Goal: Information Seeking & Learning: Learn about a topic

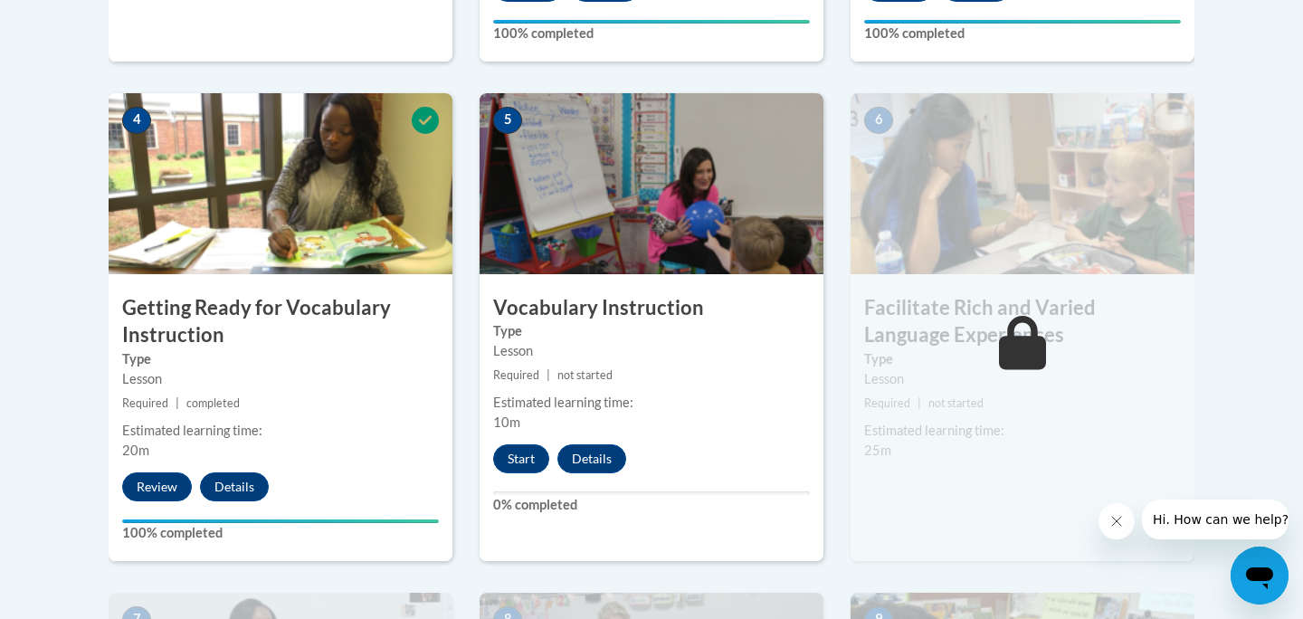
scroll to position [1013, 0]
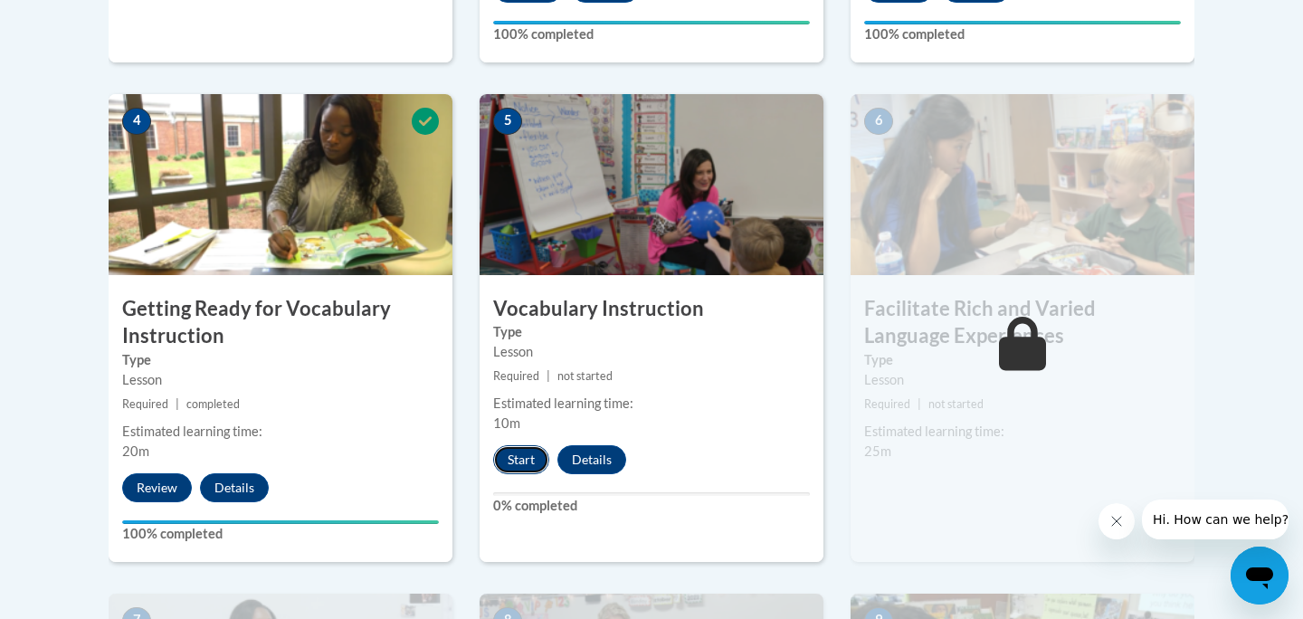
click at [535, 457] on button "Start" at bounding box center [521, 459] width 56 height 29
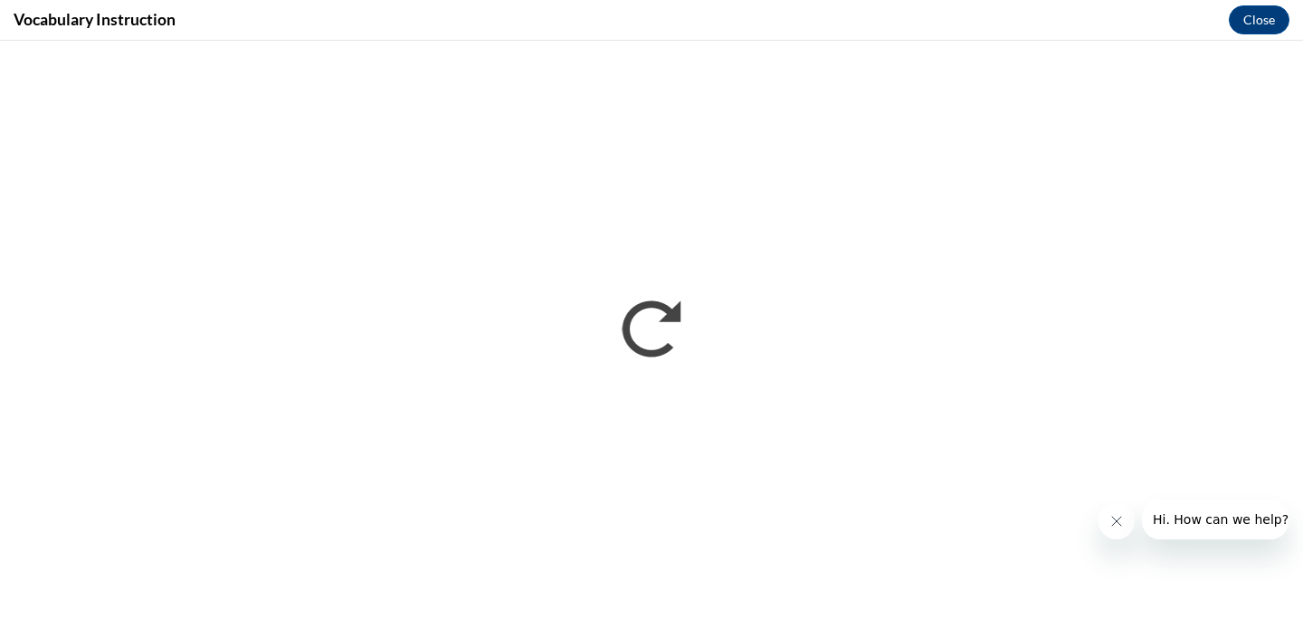
scroll to position [0, 0]
click at [1302, 359] on iframe "</div></body> </html>" at bounding box center [651, 330] width 1303 height 578
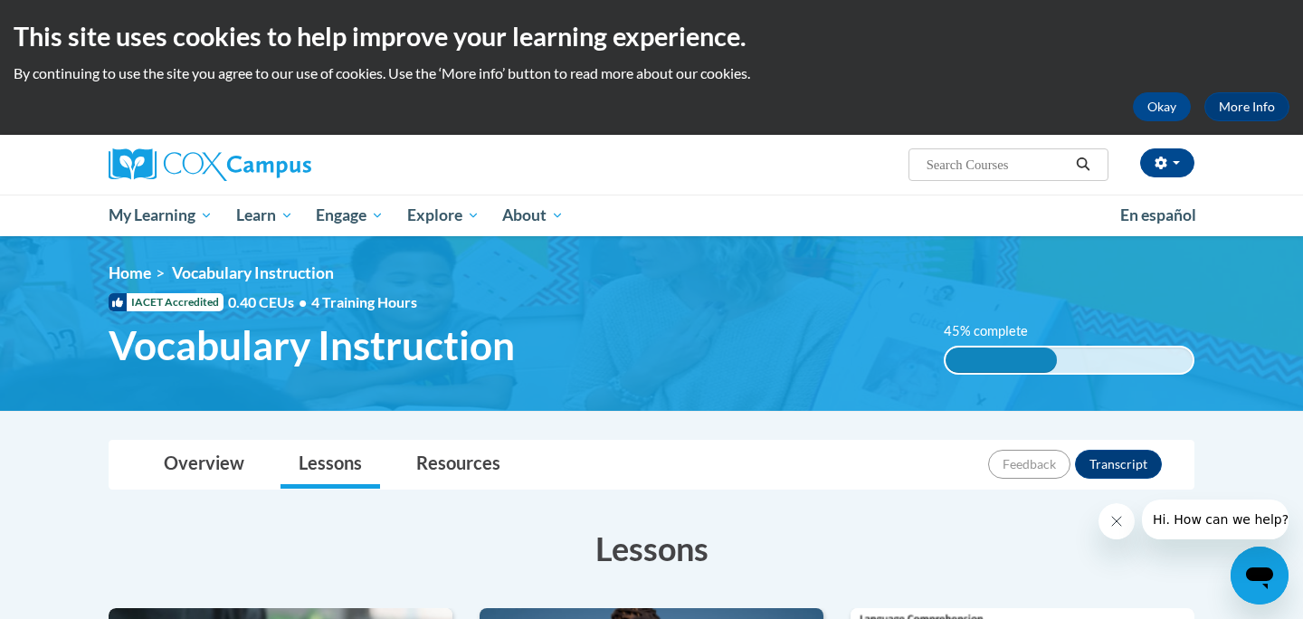
click at [762, 257] on img at bounding box center [651, 323] width 1303 height 175
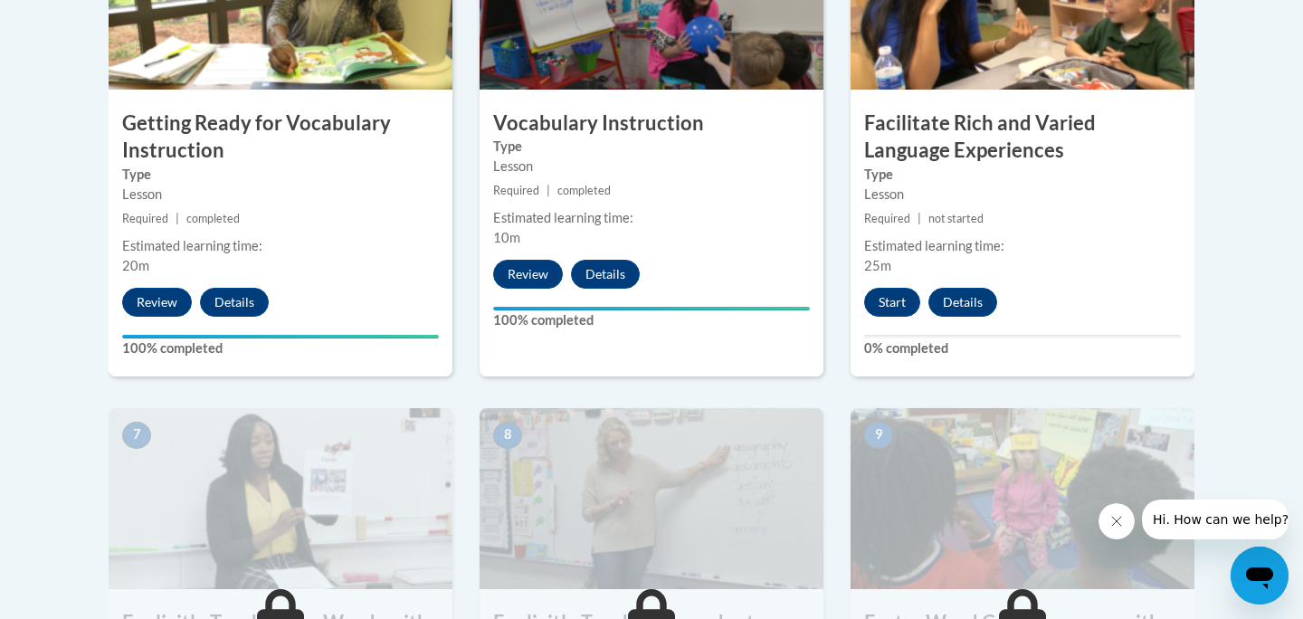
scroll to position [1230, 0]
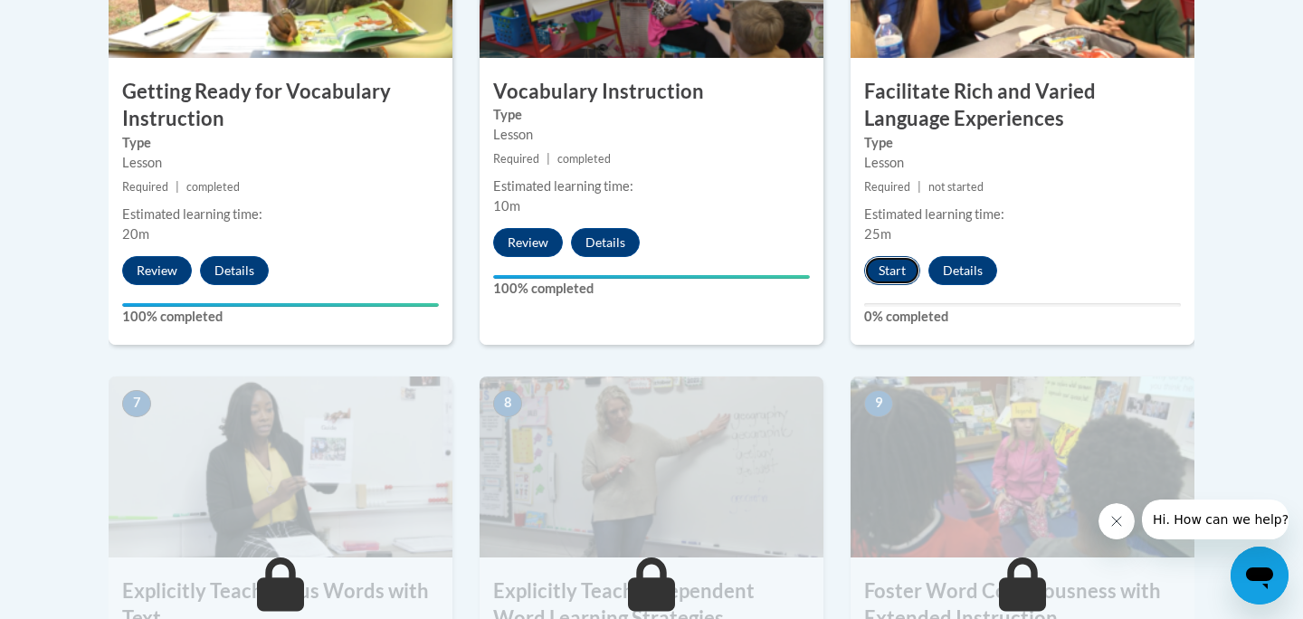
click at [897, 268] on button "Start" at bounding box center [892, 270] width 56 height 29
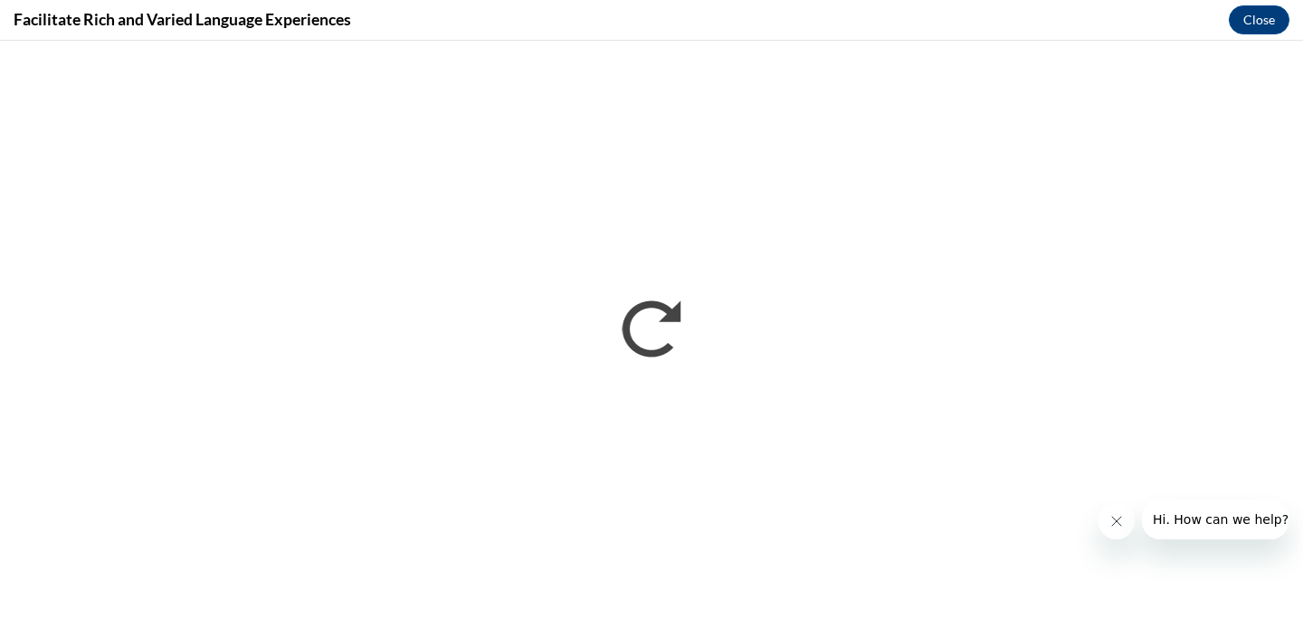
scroll to position [0, 0]
click at [1302, 346] on iframe "</div></body> </html>" at bounding box center [651, 330] width 1303 height 578
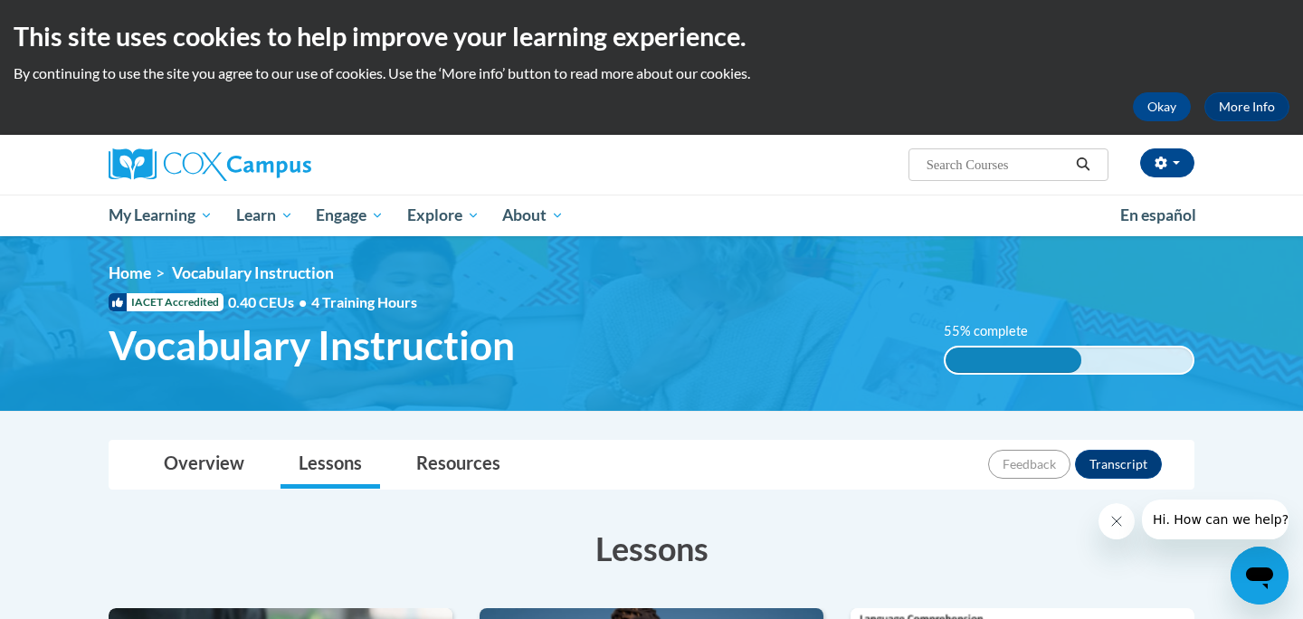
click at [920, 483] on div "Overview Lessons Resources Feedback Transcript" at bounding box center [651, 465] width 1057 height 48
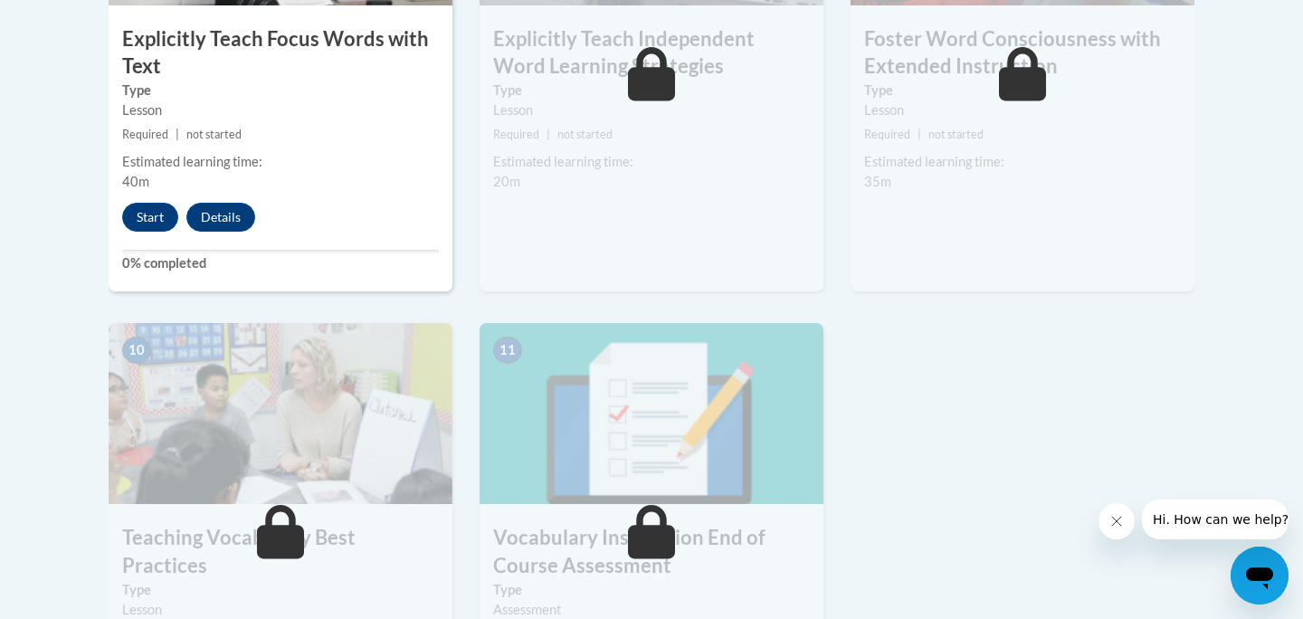
scroll to position [1845, 0]
